Goal: Information Seeking & Learning: Find contact information

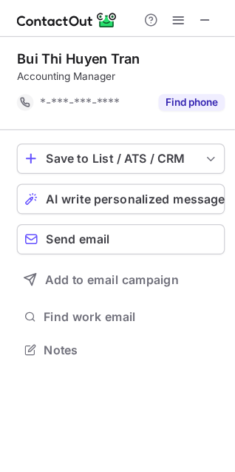
scroll to position [297, 235]
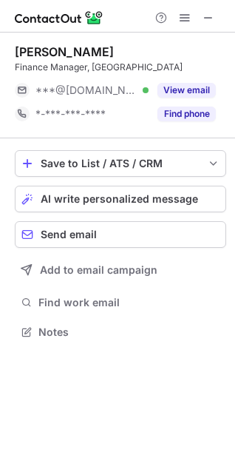
scroll to position [321, 235]
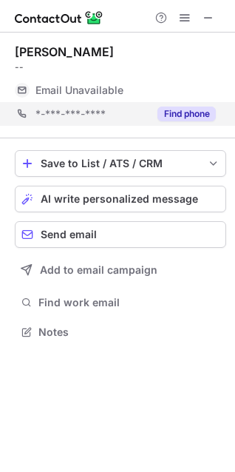
scroll to position [7, 7]
click at [200, 121] on button "Find phone" at bounding box center [186, 113] width 58 height 15
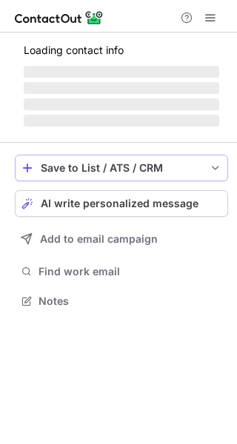
scroll to position [286, 237]
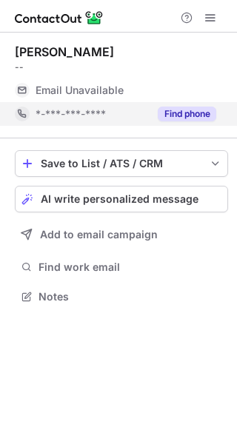
click at [206, 117] on button "Find phone" at bounding box center [186, 113] width 58 height 15
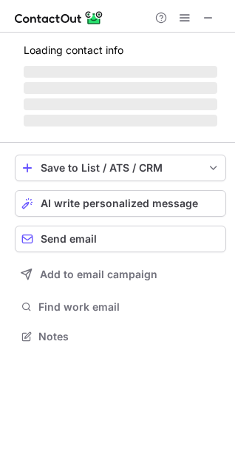
scroll to position [7, 7]
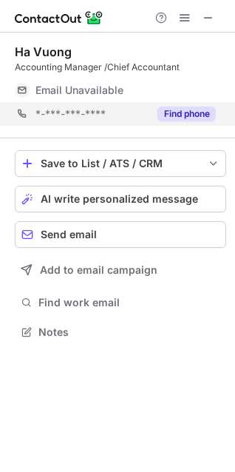
click at [219, 117] on div "*-***-***-**** Find phone" at bounding box center [120, 114] width 211 height 24
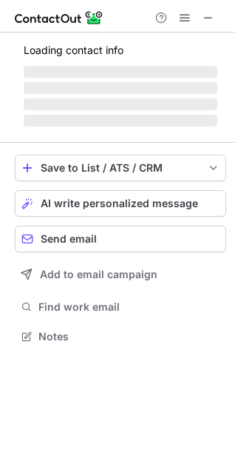
scroll to position [7, 7]
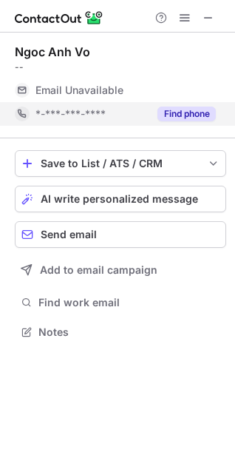
click at [194, 111] on button "Find phone" at bounding box center [186, 113] width 58 height 15
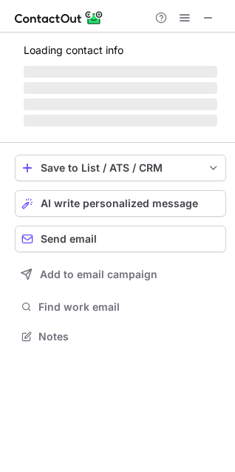
scroll to position [345, 235]
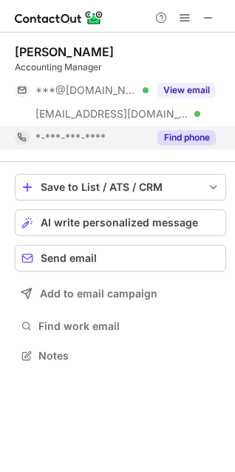
click at [177, 136] on button "Find phone" at bounding box center [186, 137] width 58 height 15
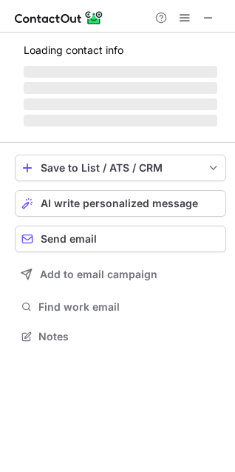
scroll to position [325, 235]
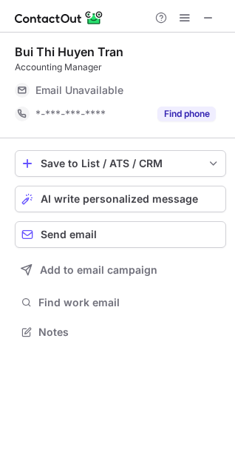
scroll to position [7, 7]
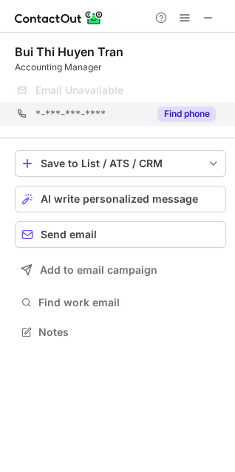
click at [218, 111] on div "*-***-***-**** Find phone" at bounding box center [120, 114] width 211 height 24
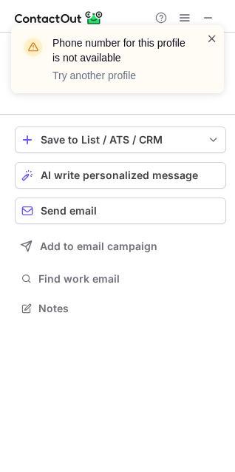
click at [217, 34] on span at bounding box center [212, 38] width 12 height 15
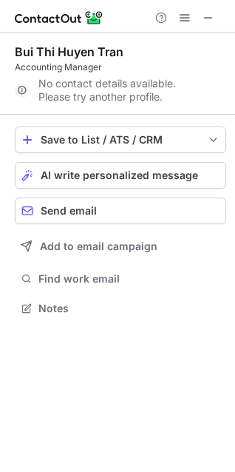
click at [211, 16] on div "Phone number for this profile is not available Try another profile" at bounding box center [117, 64] width 237 height 109
click at [209, 18] on span at bounding box center [209, 18] width 12 height 12
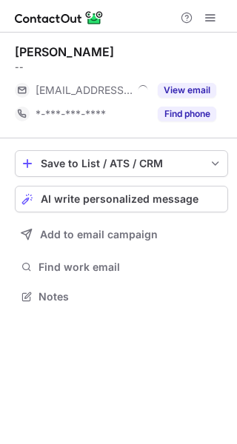
scroll to position [286, 237]
click at [180, 114] on button "Find phone" at bounding box center [186, 113] width 58 height 15
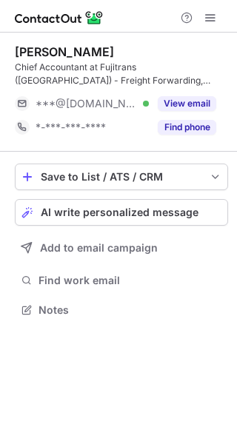
scroll to position [299, 237]
click at [186, 126] on button "Find phone" at bounding box center [186, 127] width 58 height 15
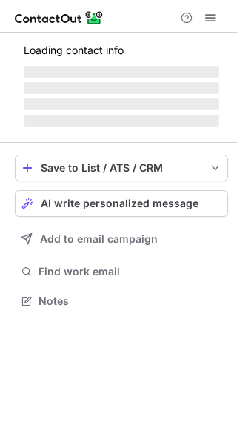
scroll to position [286, 237]
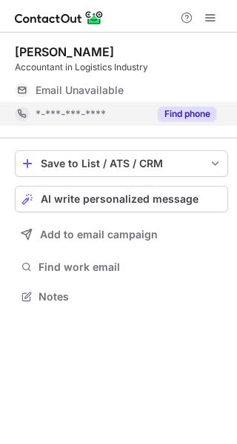
click at [188, 110] on button "Find phone" at bounding box center [186, 113] width 58 height 15
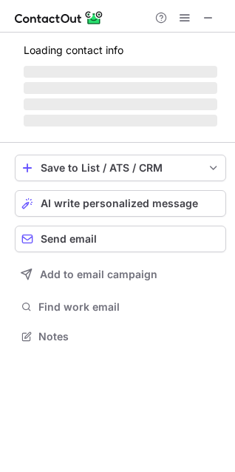
scroll to position [345, 235]
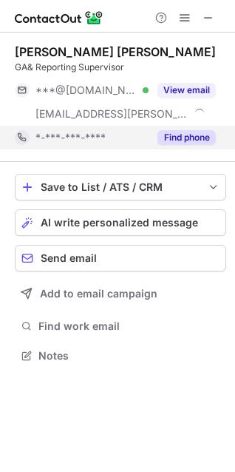
click at [165, 138] on button "Find phone" at bounding box center [186, 137] width 58 height 15
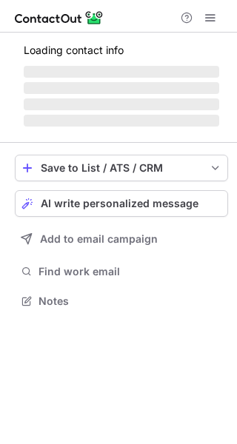
scroll to position [310, 237]
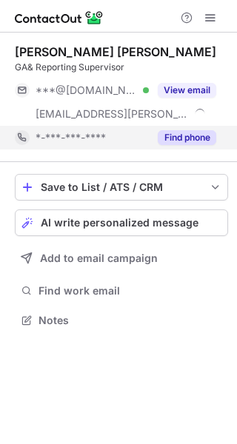
click at [181, 131] on button "Find phone" at bounding box center [186, 137] width 58 height 15
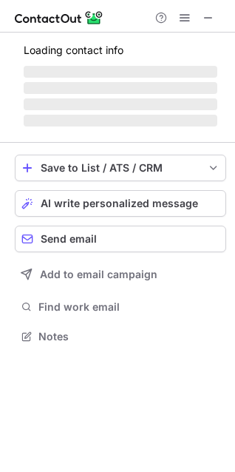
scroll to position [345, 235]
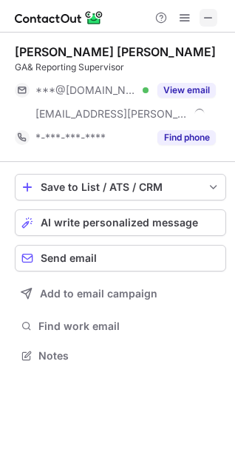
click at [217, 19] on button at bounding box center [209, 18] width 18 height 18
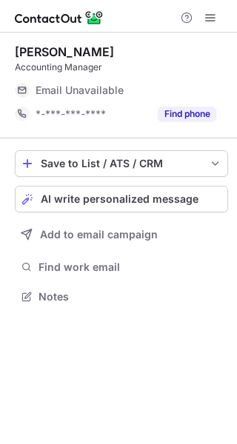
scroll to position [286, 237]
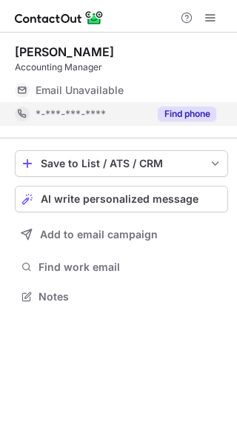
click at [183, 123] on div "Find phone" at bounding box center [182, 114] width 67 height 24
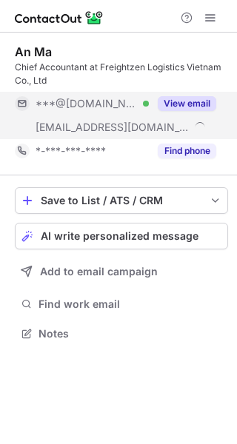
scroll to position [323, 237]
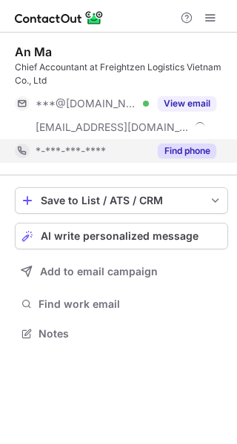
click at [195, 148] on button "Find phone" at bounding box center [186, 150] width 58 height 15
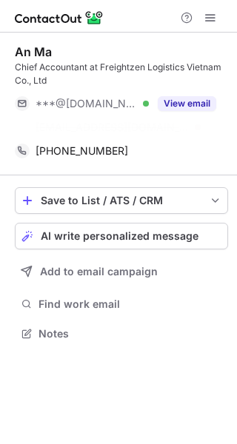
scroll to position [299, 237]
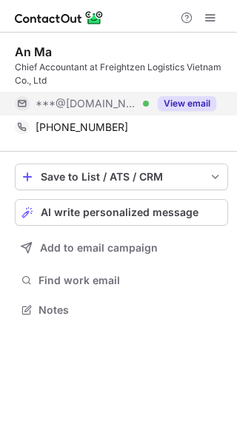
scroll to position [299, 237]
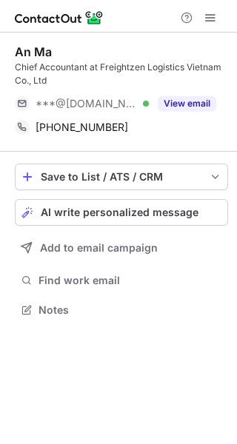
scroll to position [299, 237]
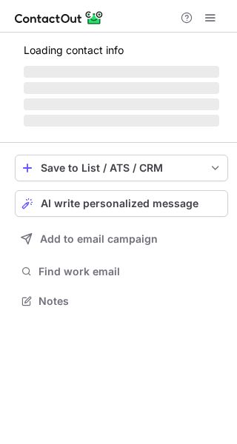
scroll to position [286, 237]
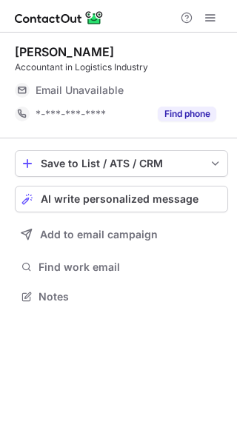
click at [178, 122] on div "Find phone" at bounding box center [182, 114] width 67 height 24
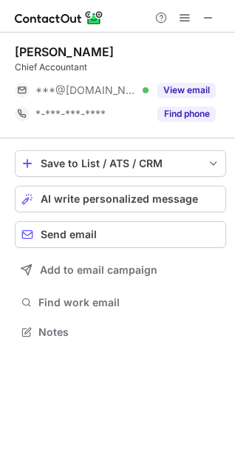
scroll to position [322, 235]
click at [191, 107] on button "Find phone" at bounding box center [186, 113] width 58 height 15
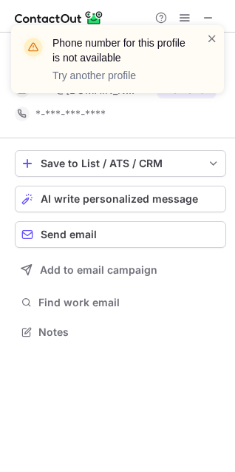
click at [114, 466] on div "Huyen Thanh Chief Accountant ***@gmail.com Verified View email *-***-***-**** S…" at bounding box center [117, 252] width 235 height 439
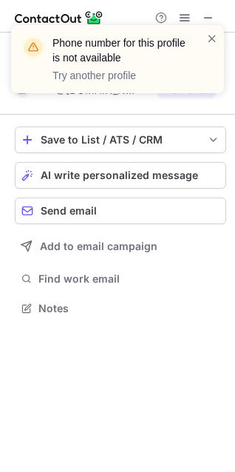
scroll to position [298, 235]
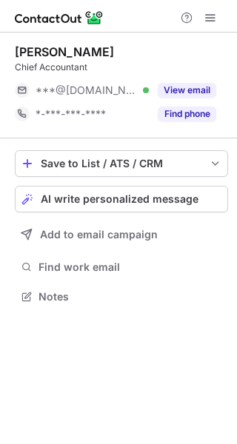
scroll to position [286, 237]
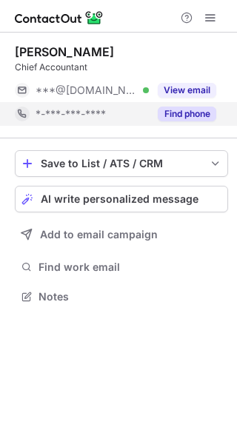
click at [181, 121] on div "Find phone" at bounding box center [182, 114] width 67 height 24
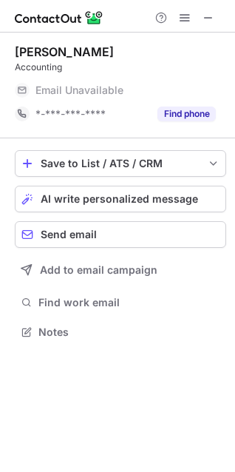
scroll to position [322, 235]
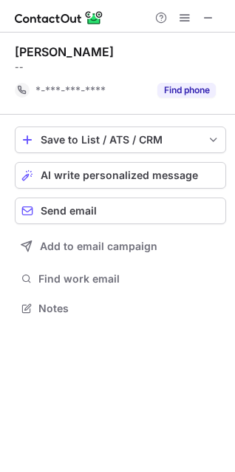
scroll to position [298, 235]
click at [208, 13] on span at bounding box center [209, 18] width 12 height 12
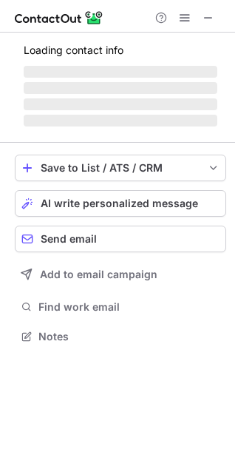
scroll to position [322, 235]
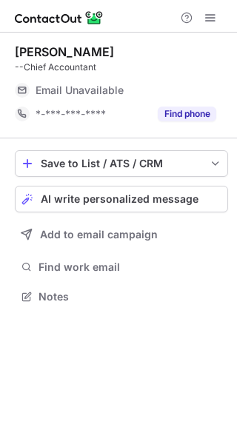
scroll to position [286, 237]
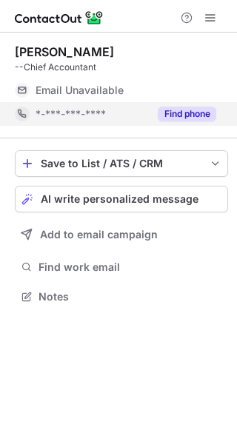
click at [186, 115] on button "Find phone" at bounding box center [186, 113] width 58 height 15
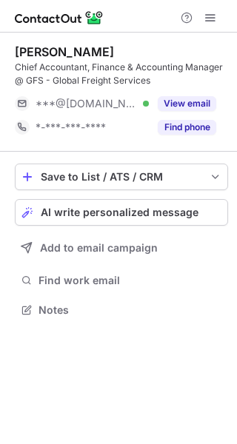
scroll to position [299, 237]
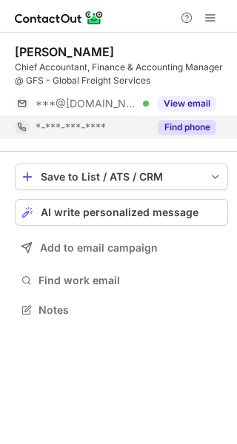
click at [177, 122] on button "Find phone" at bounding box center [186, 127] width 58 height 15
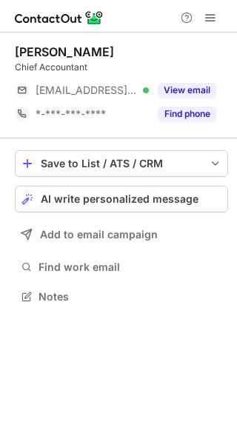
scroll to position [286, 237]
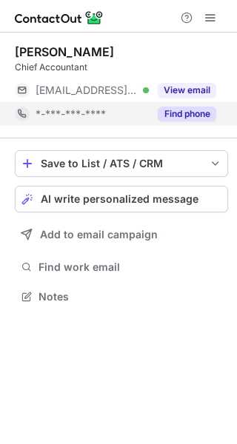
click at [205, 121] on button "Find phone" at bounding box center [186, 113] width 58 height 15
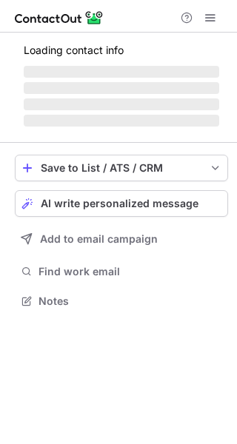
scroll to position [299, 237]
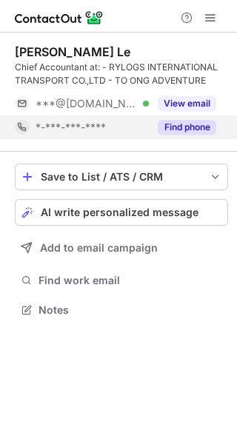
click at [198, 133] on button "Find phone" at bounding box center [186, 127] width 58 height 15
